Goal: Transaction & Acquisition: Download file/media

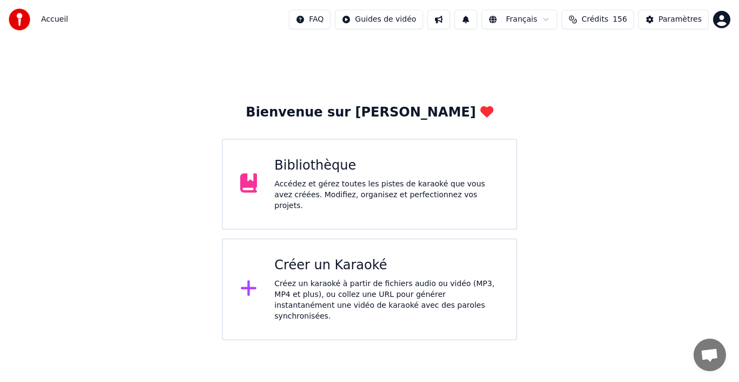
click at [329, 244] on div "Créer un Karaoké Créez un karaoké à partir de fichiers audio ou vidéo (MP3, MP4…" at bounding box center [370, 289] width 296 height 102
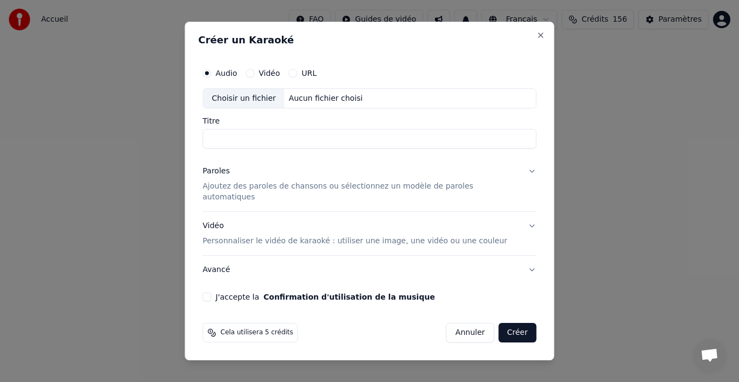
click at [521, 178] on button "Paroles Ajoutez des paroles de chansons ou sélectionnez un modèle de paroles au…" at bounding box center [370, 185] width 334 height 54
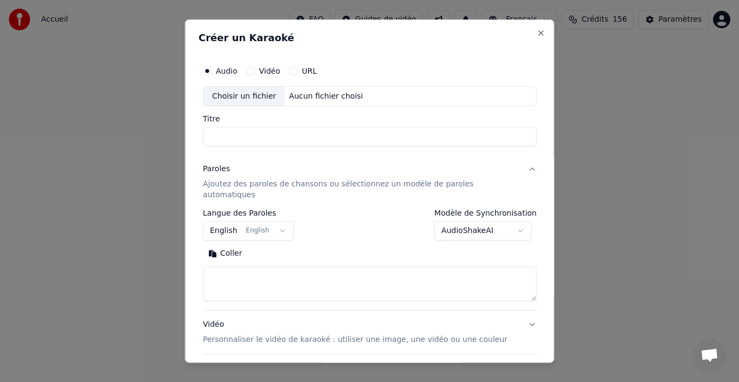
click at [512, 221] on body "**********" at bounding box center [369, 170] width 739 height 340
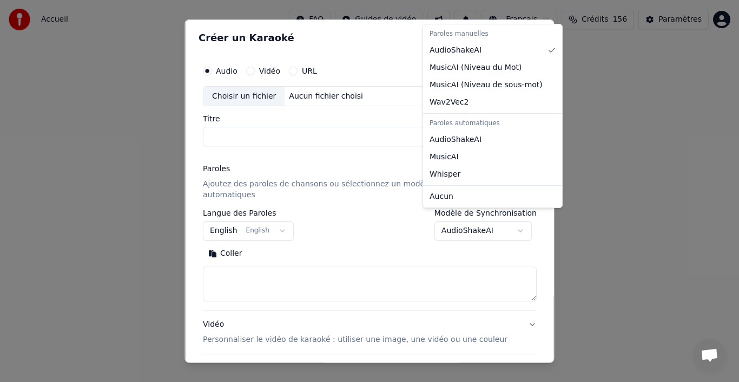
select select "*******"
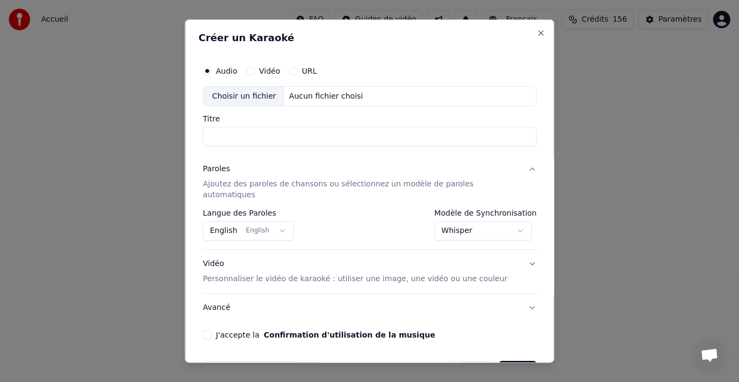
click at [280, 222] on button "English English" at bounding box center [248, 230] width 91 height 19
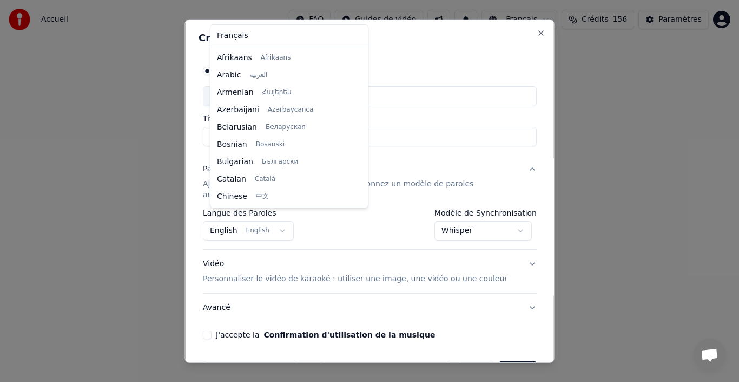
select select "**"
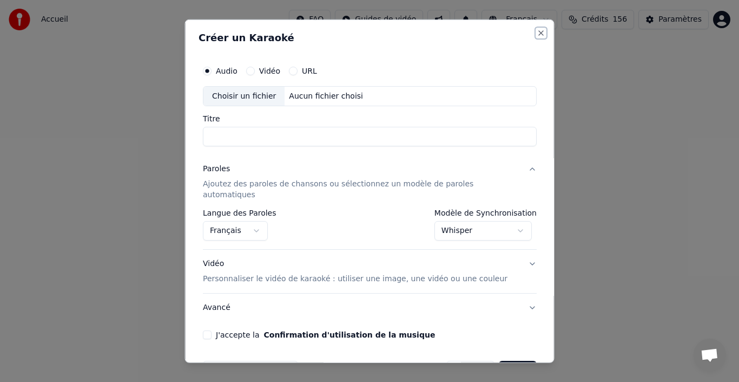
click at [537, 32] on button "Close" at bounding box center [541, 32] width 9 height 9
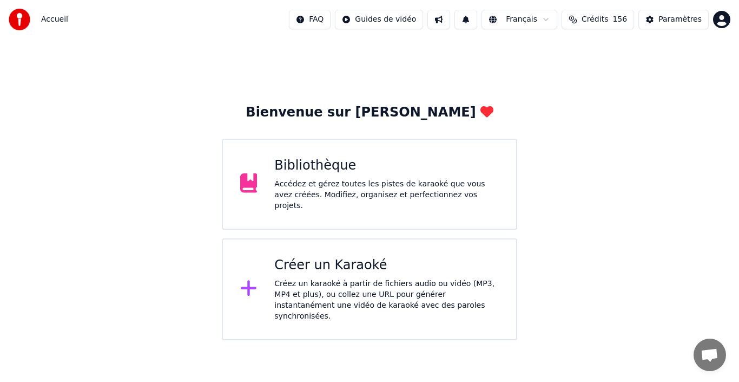
click at [351, 187] on div "Accédez et gérez toutes les pistes de karaoké que vous avez créées. Modifiez, o…" at bounding box center [386, 195] width 225 height 32
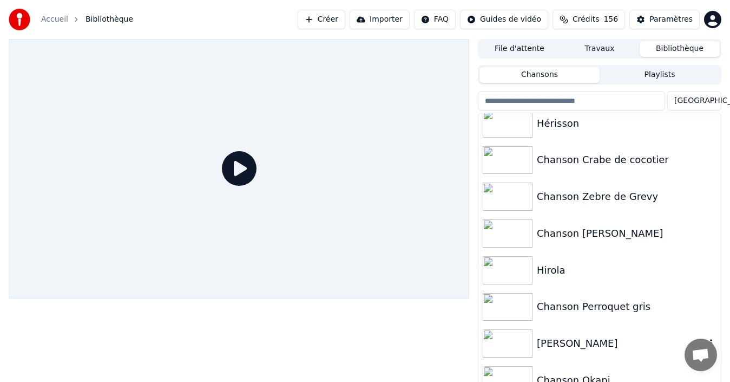
scroll to position [17, 0]
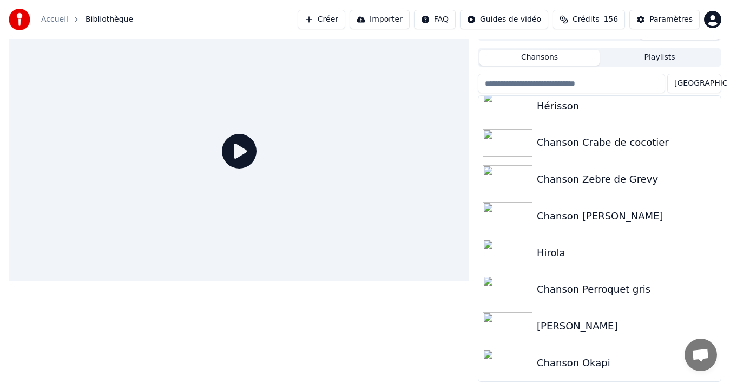
click at [594, 369] on div "Chanson Okapi" at bounding box center [621, 362] width 169 height 15
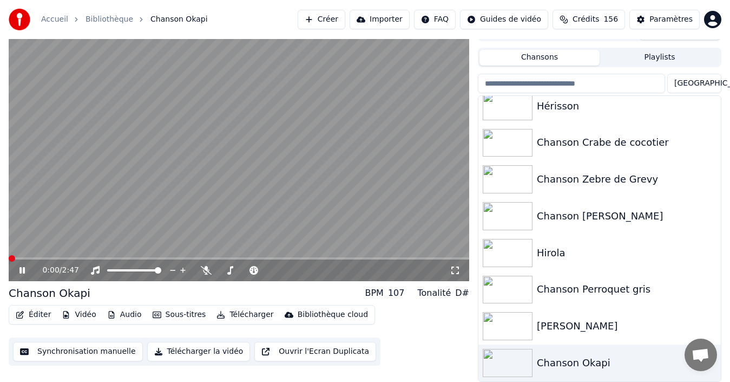
click at [61, 355] on button "Synchronisation manuelle" at bounding box center [78, 351] width 130 height 19
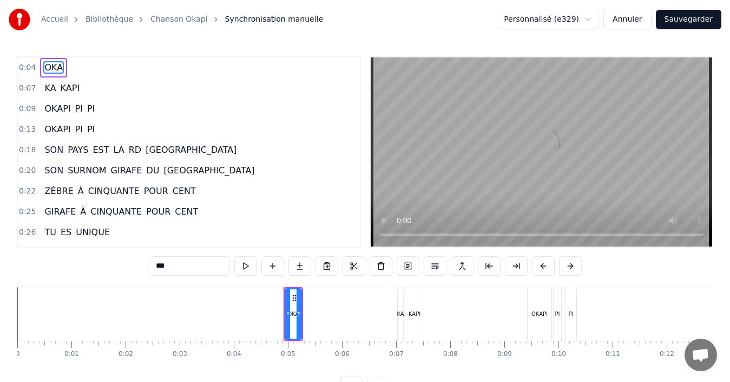
click at [598, 24] on html "Accueil Bibliothèque Chanson Okapi Synchronisation manuelle Personnalisé (e329)…" at bounding box center [365, 206] width 730 height 413
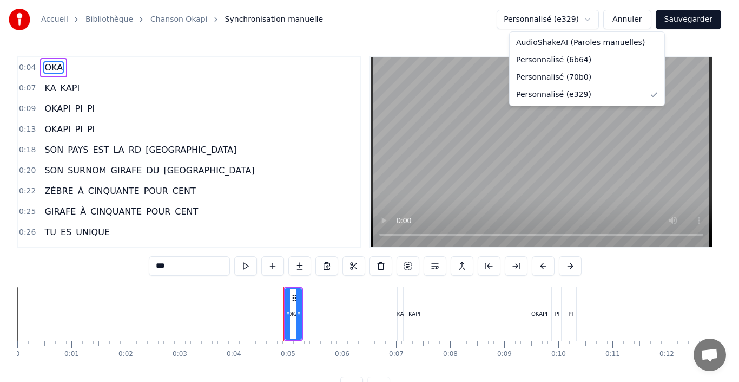
click at [594, 23] on html "Accueil Bibliothèque Chanson Okapi Synchronisation manuelle Personnalisé (e329)…" at bounding box center [369, 206] width 739 height 413
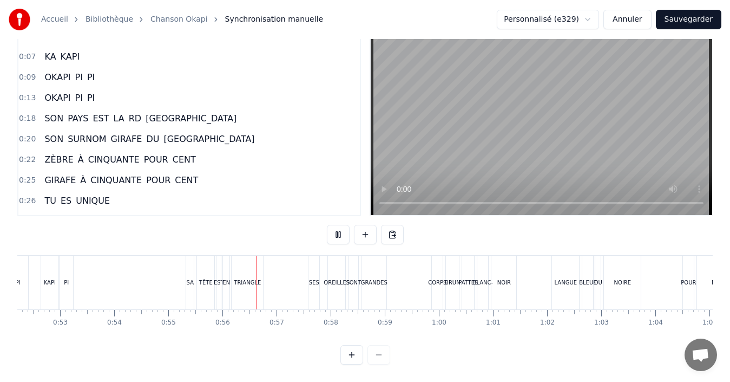
scroll to position [0, 2981]
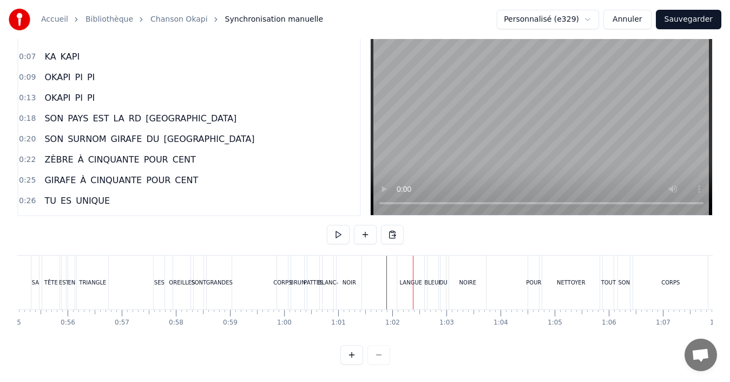
click at [407, 278] on div "LANGUE" at bounding box center [411, 282] width 23 height 8
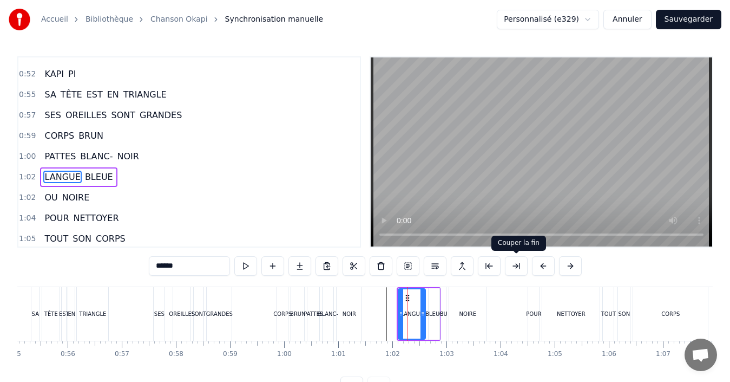
scroll to position [553, 0]
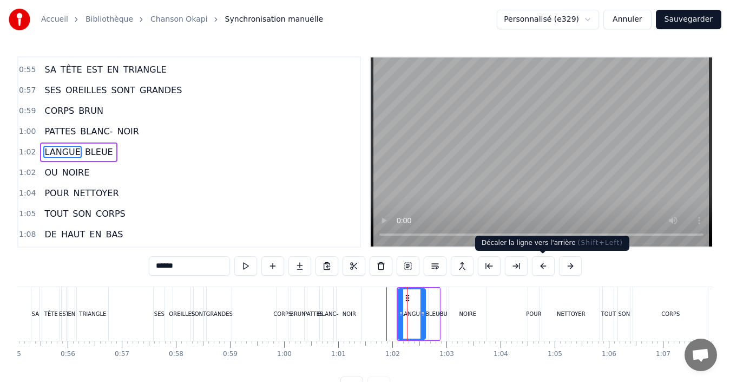
click at [542, 271] on button at bounding box center [543, 265] width 23 height 19
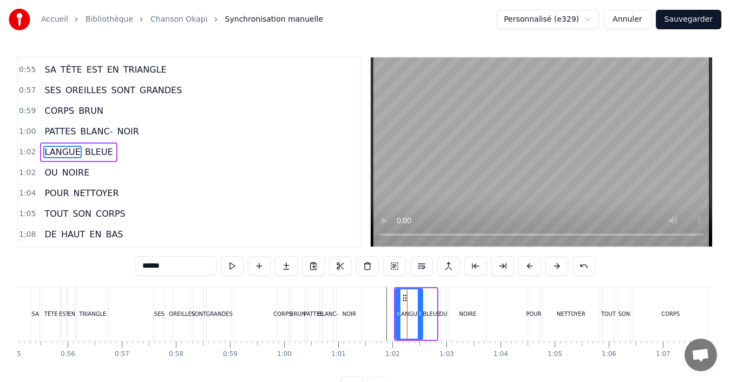
click at [542, 271] on div "******" at bounding box center [365, 265] width 460 height 19
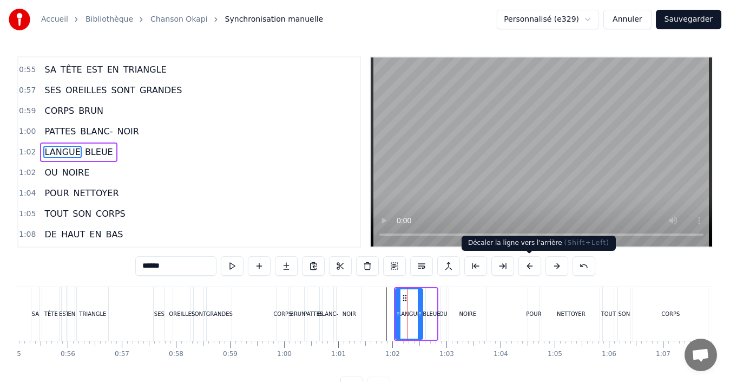
click at [528, 264] on button at bounding box center [530, 265] width 23 height 19
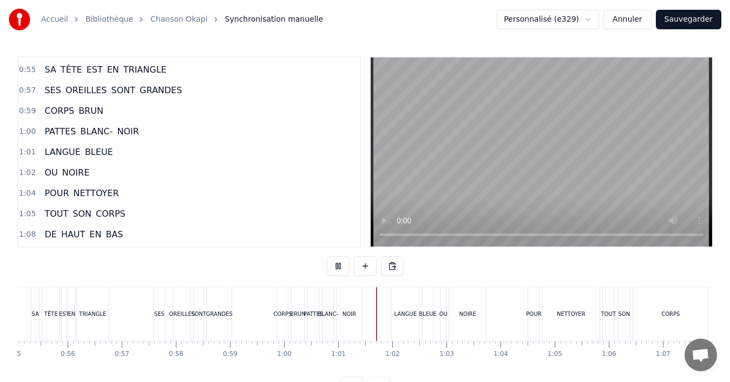
scroll to position [41, 0]
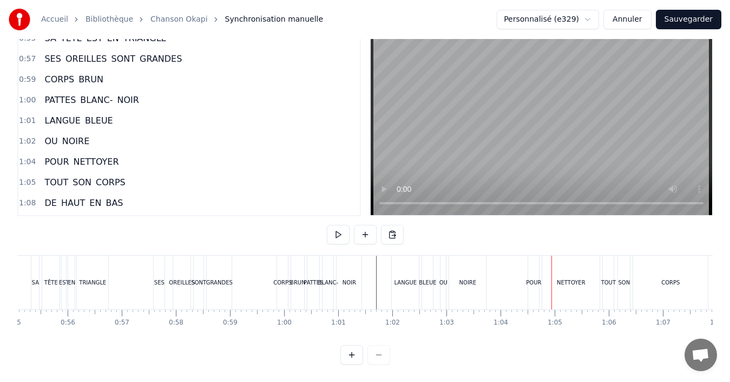
click at [464, 278] on div "NOIRE" at bounding box center [468, 282] width 17 height 8
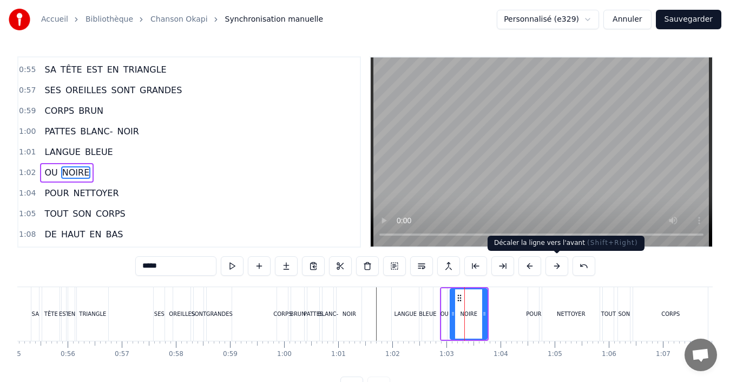
scroll to position [574, 0]
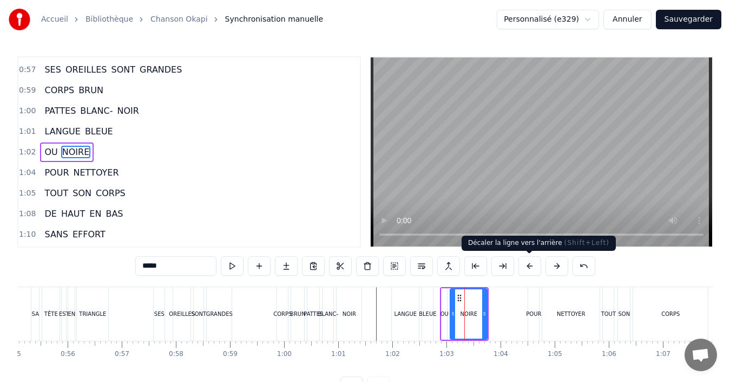
click at [530, 268] on button at bounding box center [530, 265] width 23 height 19
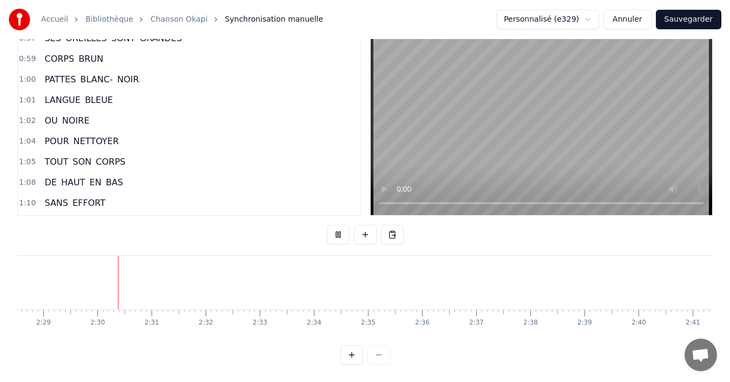
scroll to position [0, 8076]
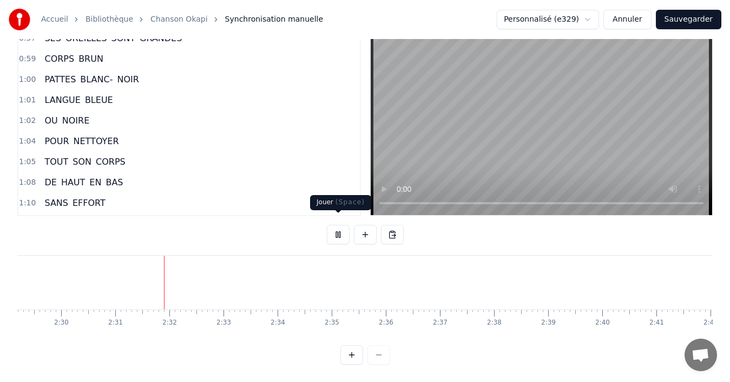
click at [336, 228] on button at bounding box center [338, 234] width 23 height 19
click at [693, 24] on button "Sauvegarder" at bounding box center [689, 19] width 66 height 19
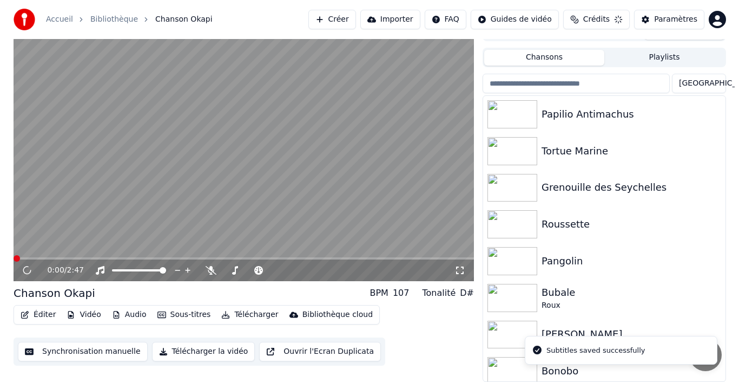
scroll to position [17, 0]
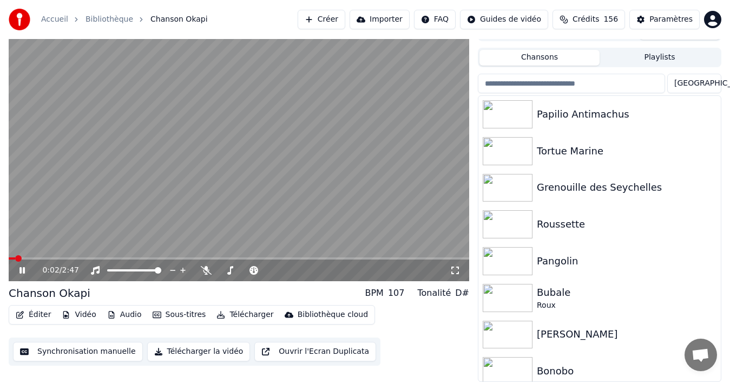
click at [24, 274] on div "0:02 / 2:47" at bounding box center [239, 270] width 452 height 11
click at [20, 272] on icon at bounding box center [21, 270] width 5 height 6
click at [205, 273] on icon at bounding box center [206, 270] width 11 height 9
click at [24, 272] on icon at bounding box center [29, 270] width 25 height 9
click at [24, 272] on icon at bounding box center [21, 270] width 5 height 6
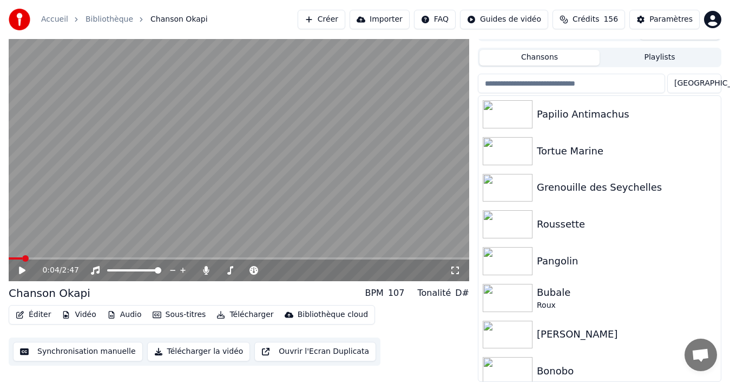
click at [79, 318] on button "Vidéo" at bounding box center [78, 314] width 43 height 15
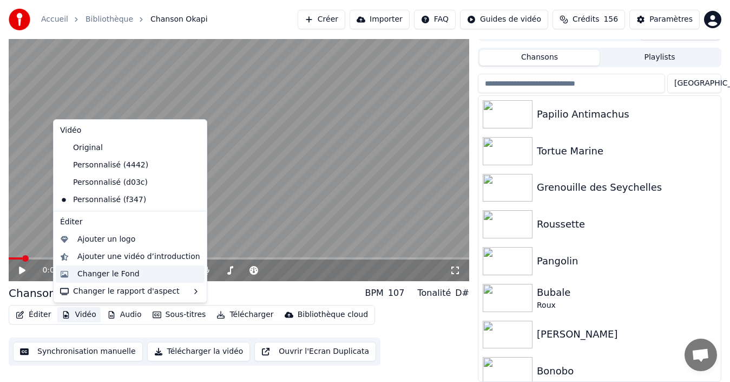
click at [118, 277] on div "Changer le Fond" at bounding box center [108, 273] width 62 height 11
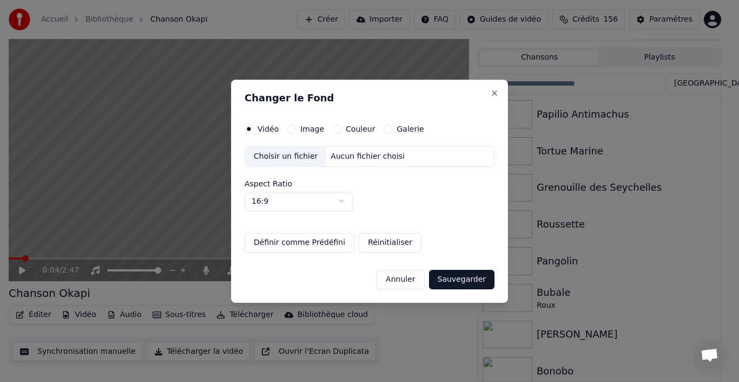
click at [291, 128] on button "Image" at bounding box center [291, 129] width 9 height 9
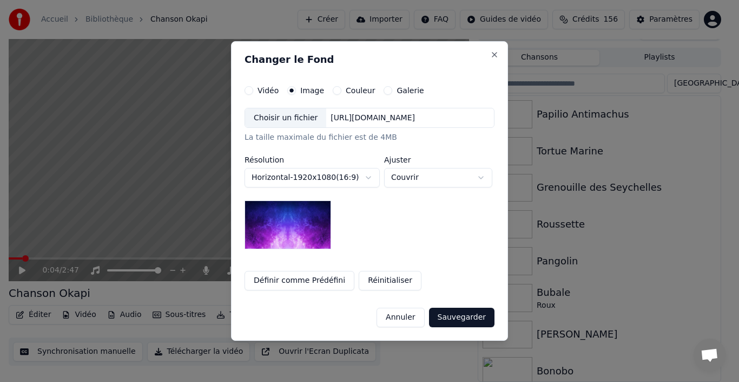
click at [333, 92] on button "Couleur" at bounding box center [337, 90] width 9 height 9
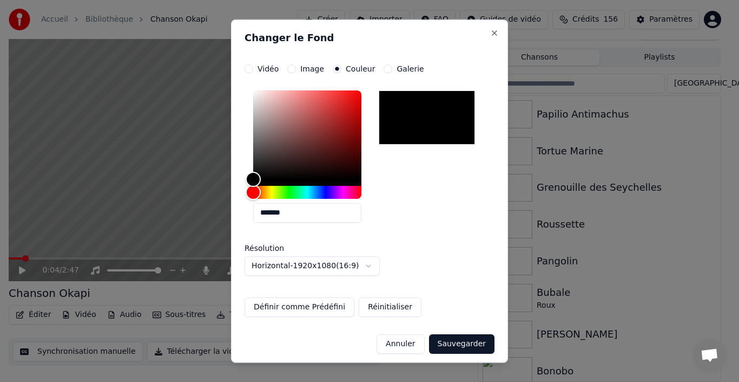
click at [386, 69] on button "Galerie" at bounding box center [388, 68] width 9 height 9
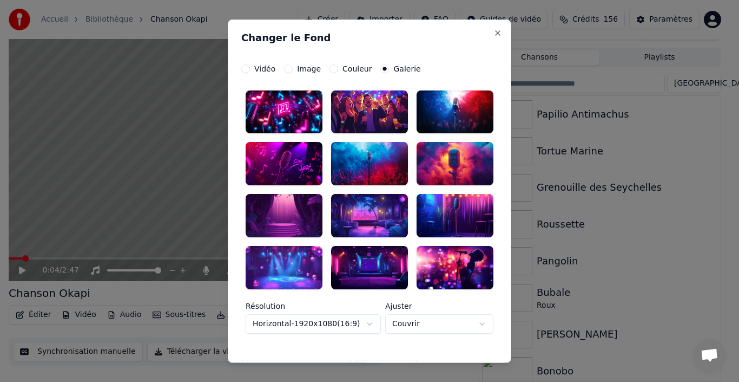
click at [330, 73] on button "Couleur" at bounding box center [334, 68] width 9 height 9
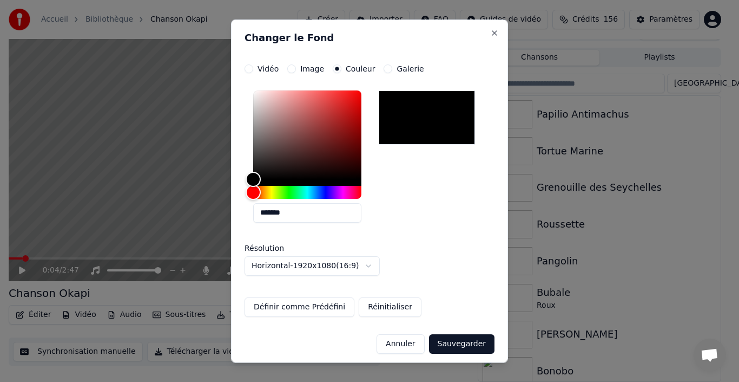
click at [248, 68] on button "Vidéo" at bounding box center [249, 68] width 9 height 9
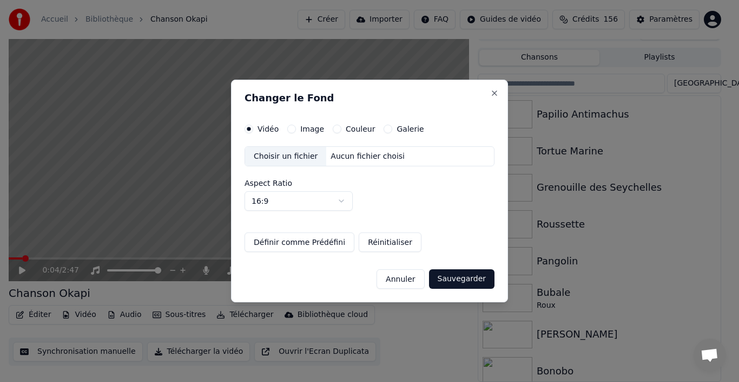
click at [293, 127] on button "Image" at bounding box center [291, 129] width 9 height 9
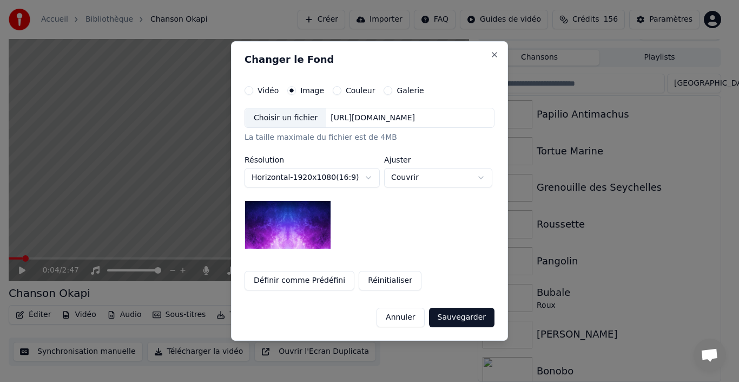
click at [333, 91] on button "Couleur" at bounding box center [337, 90] width 9 height 9
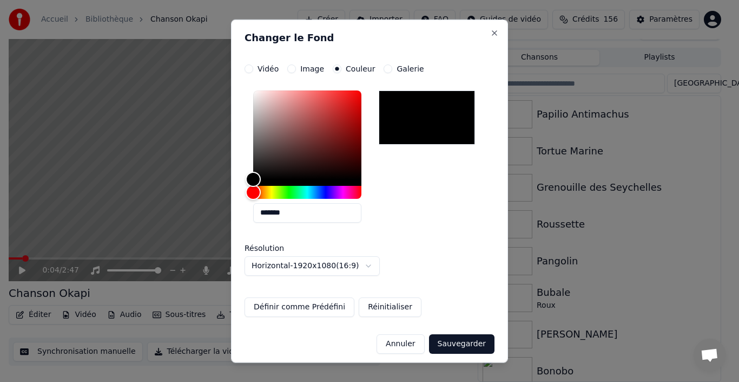
click at [384, 67] on button "Galerie" at bounding box center [388, 68] width 9 height 9
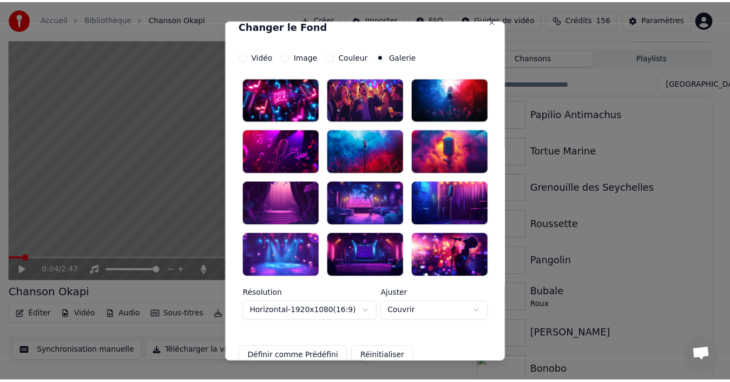
scroll to position [0, 0]
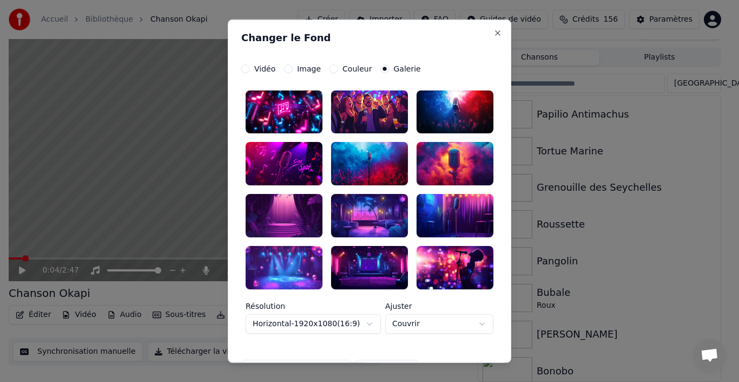
click at [330, 71] on button "Couleur" at bounding box center [334, 68] width 9 height 9
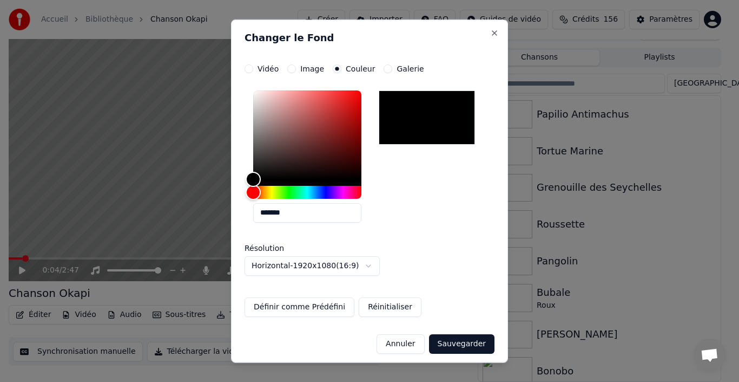
click at [292, 68] on button "Image" at bounding box center [291, 68] width 9 height 9
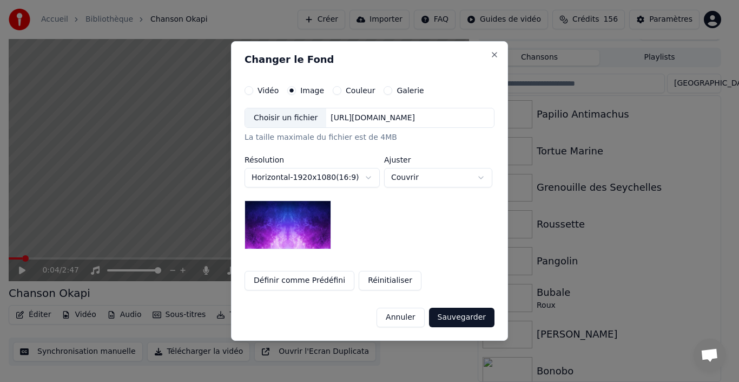
click at [295, 225] on img at bounding box center [288, 224] width 87 height 49
click at [295, 244] on img at bounding box center [288, 224] width 87 height 49
click at [246, 89] on button "Vidéo" at bounding box center [249, 90] width 9 height 9
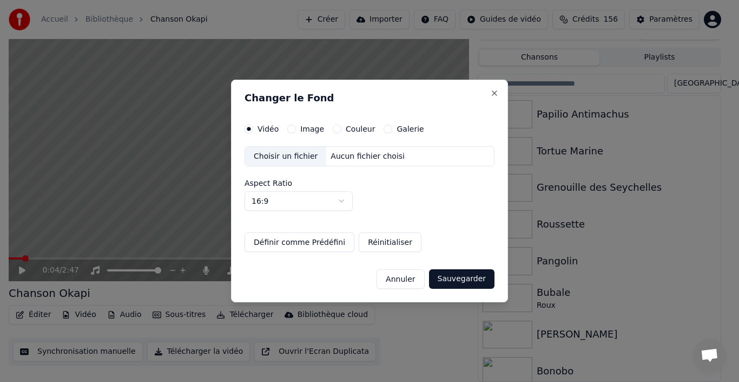
click at [405, 276] on button "Annuler" at bounding box center [401, 278] width 48 height 19
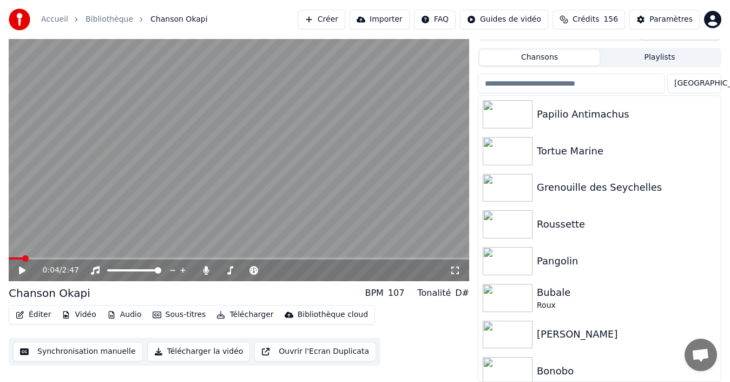
click at [191, 352] on button "Télécharger la vidéo" at bounding box center [198, 351] width 103 height 19
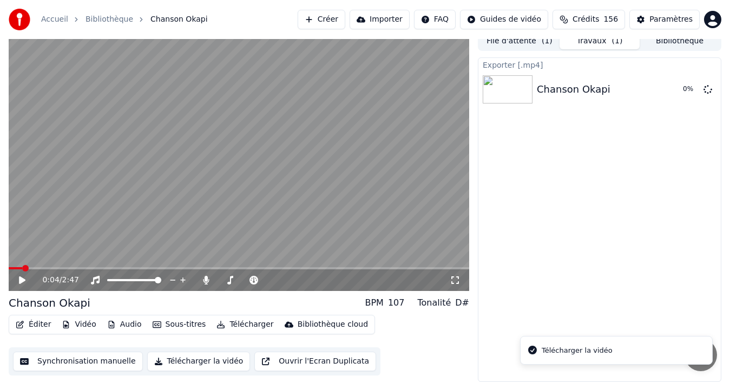
scroll to position [8, 0]
